Goal: Transaction & Acquisition: Book appointment/travel/reservation

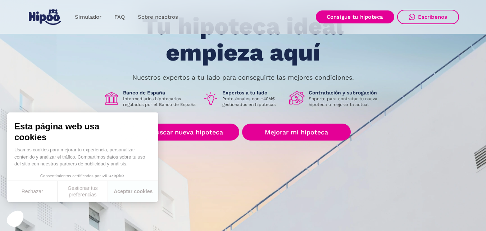
scroll to position [59, 0]
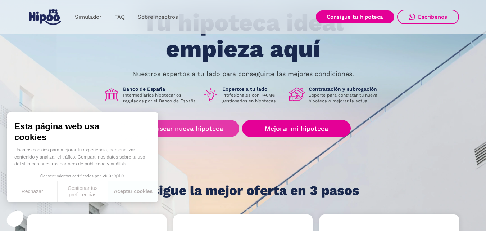
click at [194, 131] on link "Buscar nueva hipoteca" at bounding box center [187, 128] width 104 height 17
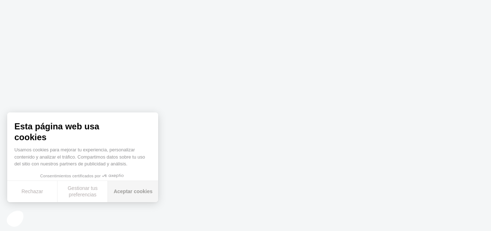
click at [143, 191] on button "Aceptar cookies" at bounding box center [133, 191] width 50 height 21
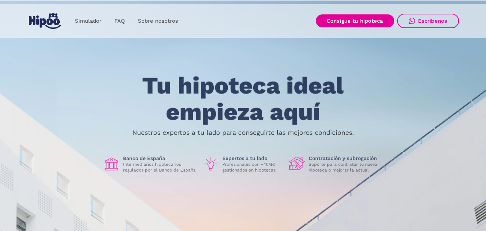
scroll to position [59, 0]
